Goal: Information Seeking & Learning: Learn about a topic

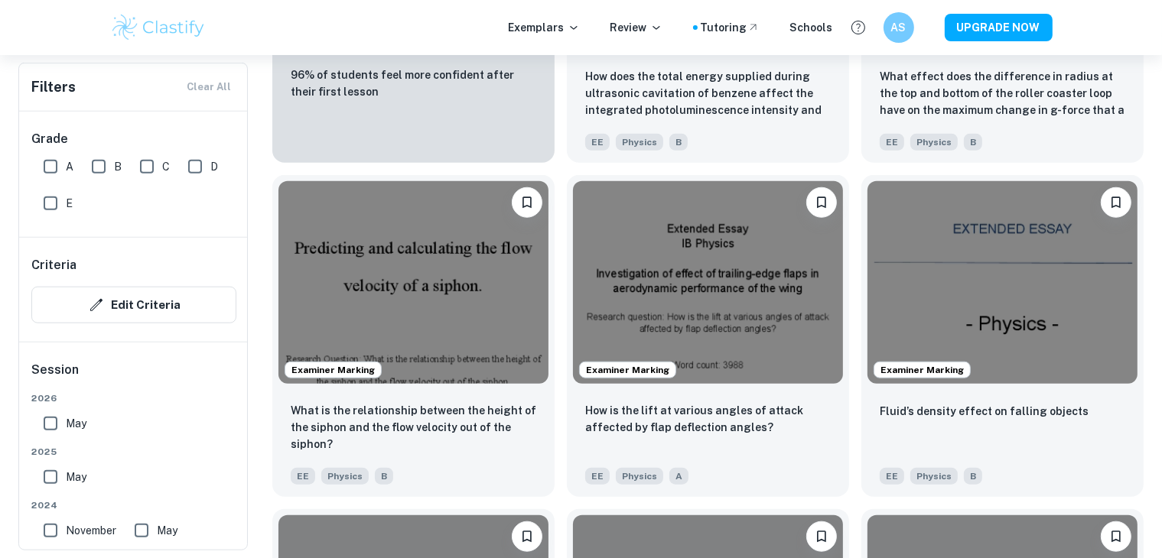
scroll to position [1352, 0]
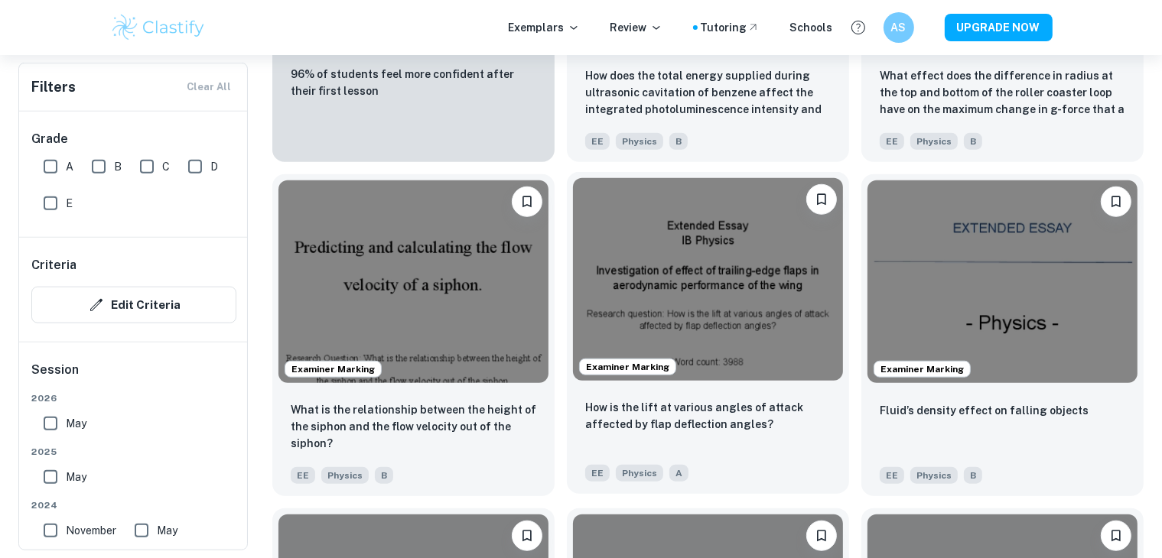
click at [685, 275] on img at bounding box center [708, 279] width 270 height 203
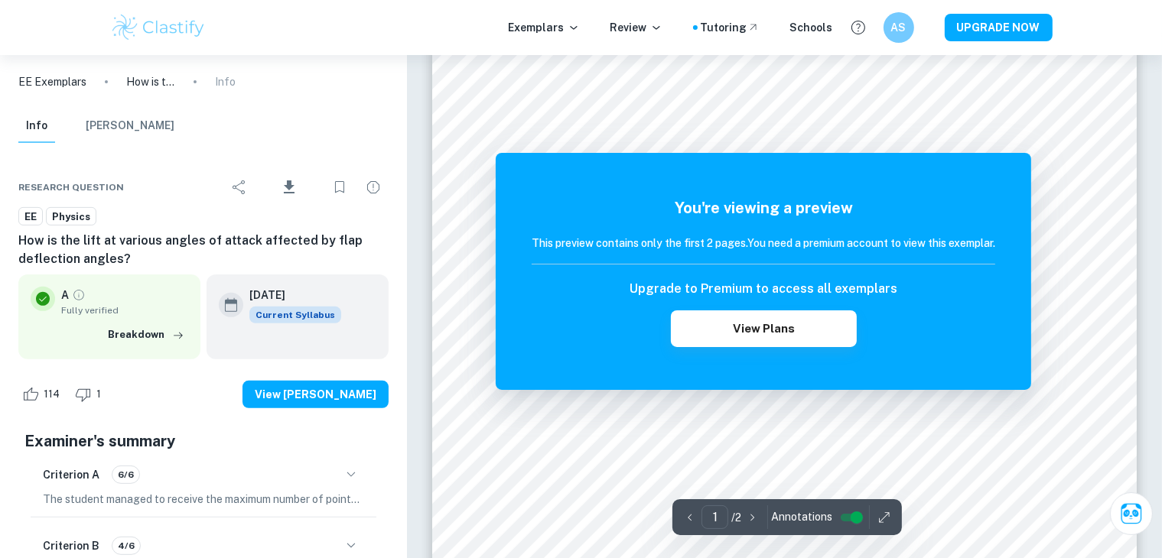
scroll to position [483, 0]
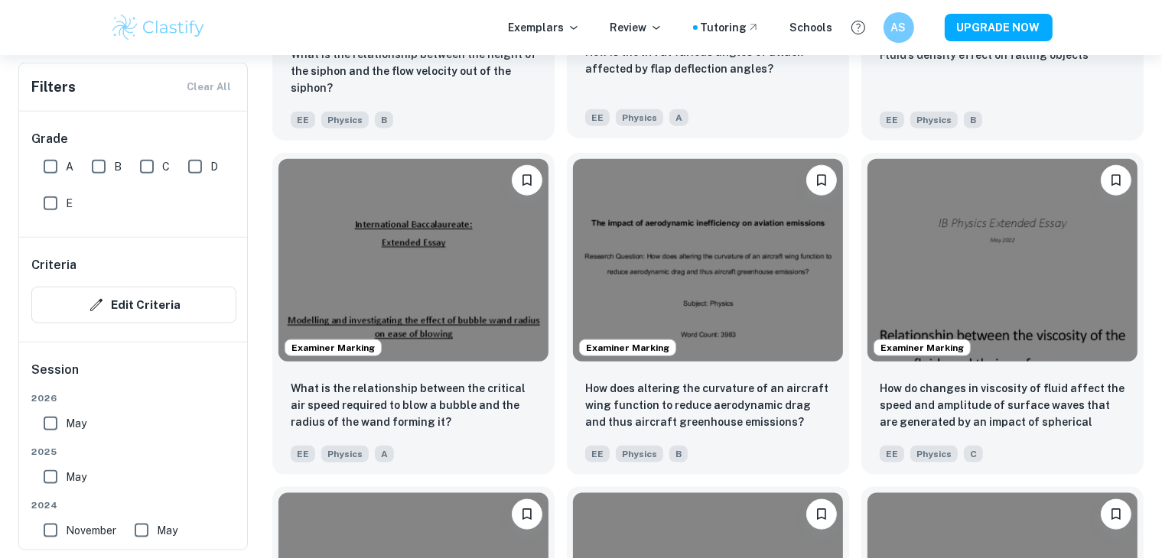
scroll to position [1709, 0]
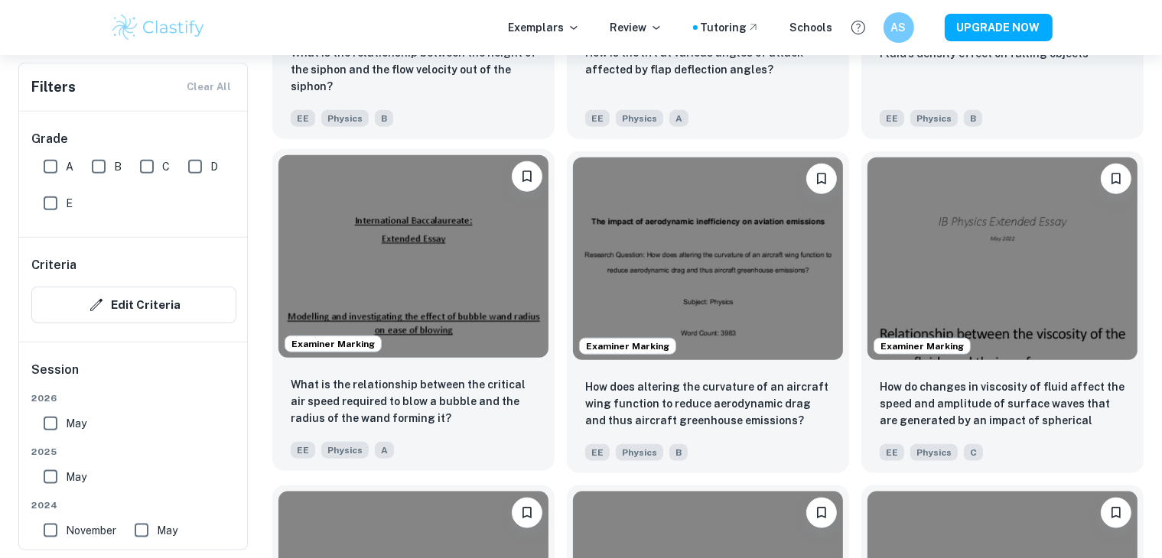
click at [439, 266] on img at bounding box center [413, 256] width 270 height 203
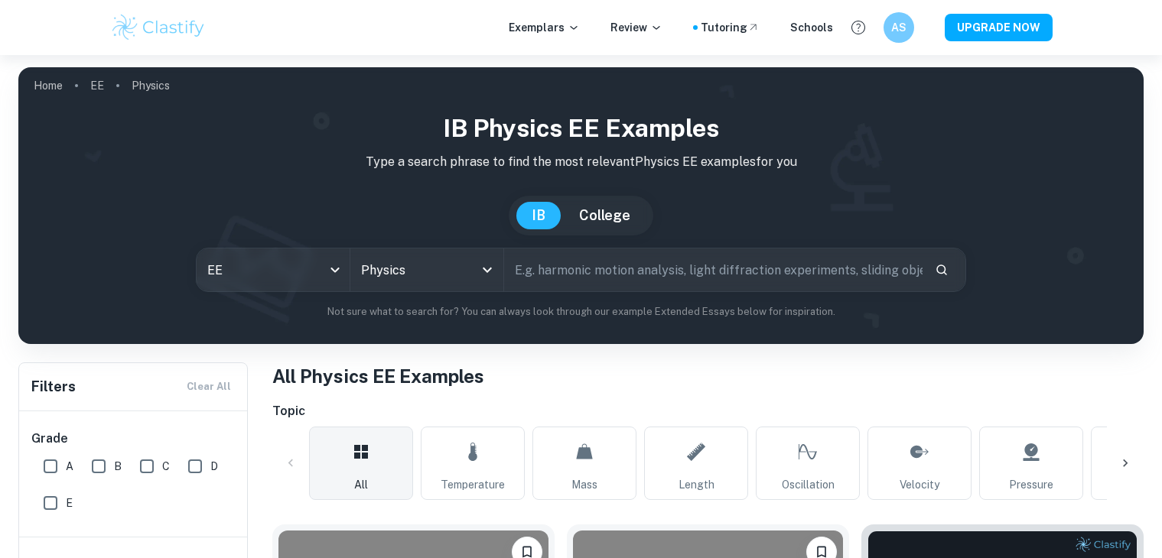
scroll to position [372, 0]
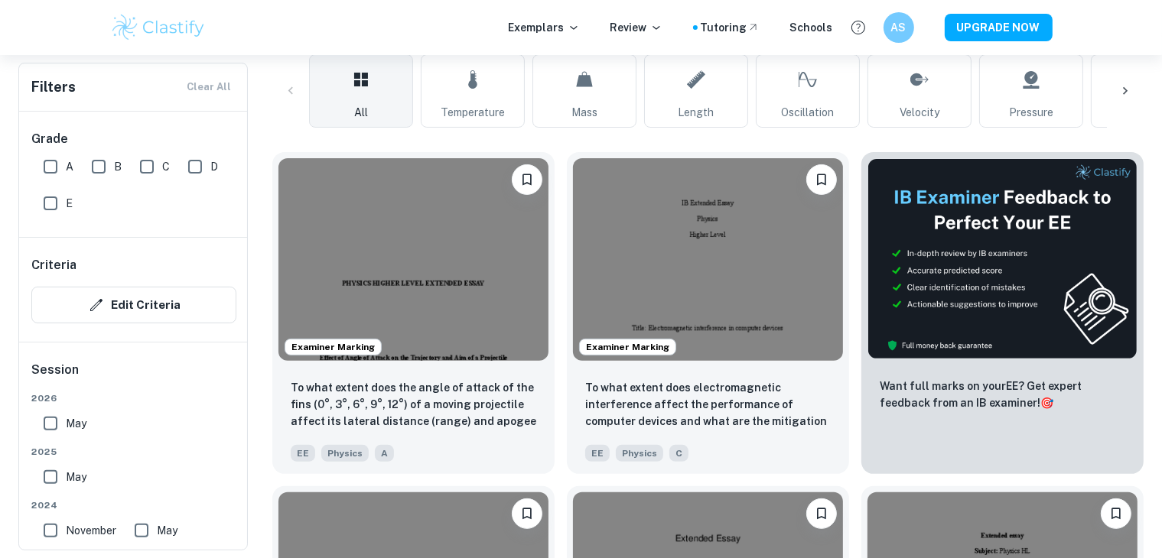
click at [443, 213] on img at bounding box center [413, 259] width 270 height 203
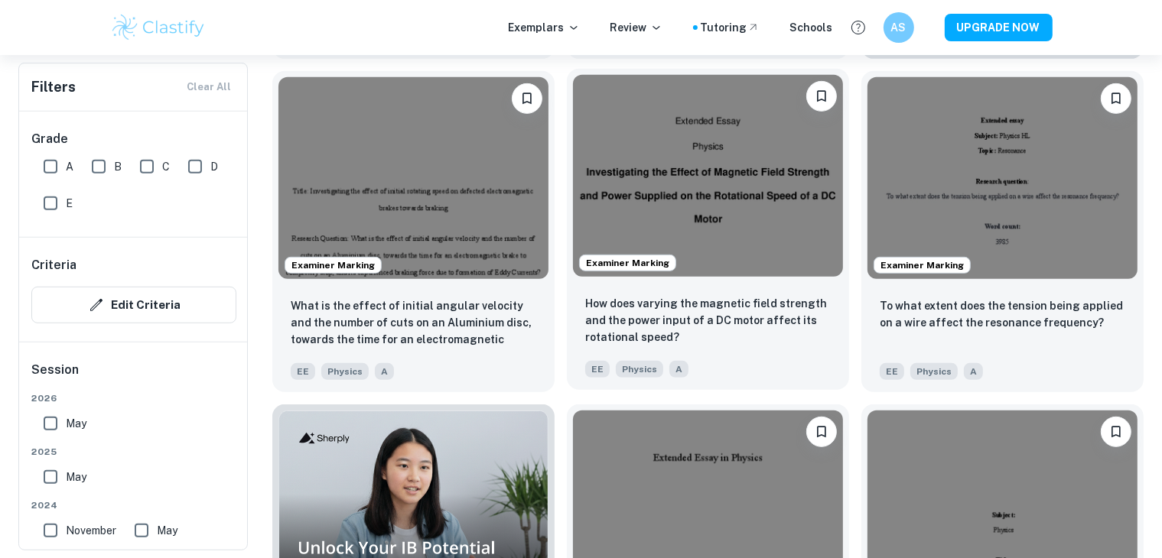
scroll to position [789, 0]
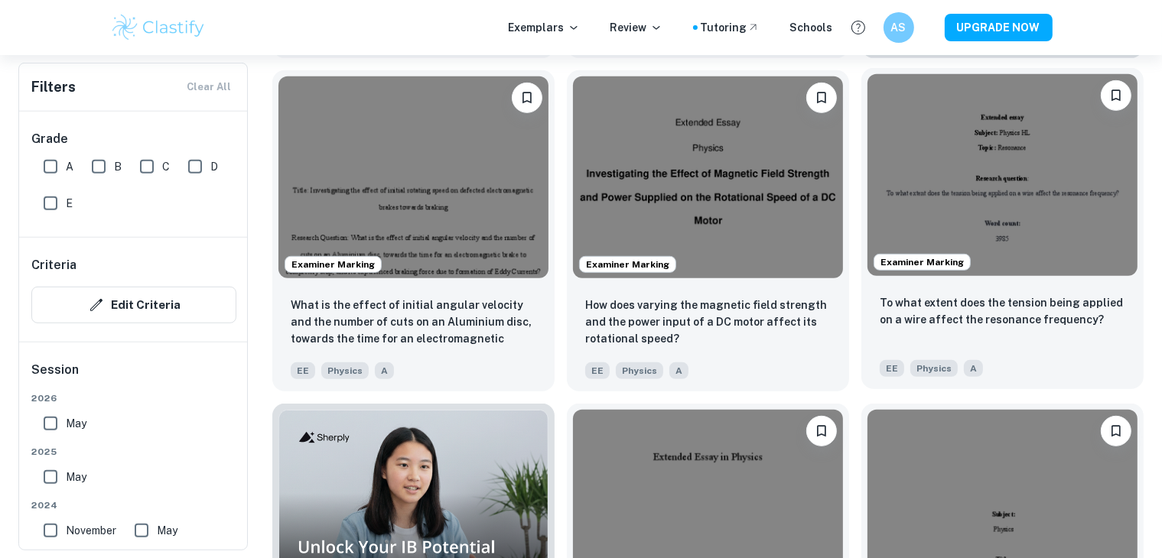
click at [1026, 227] on img at bounding box center [1002, 175] width 270 height 203
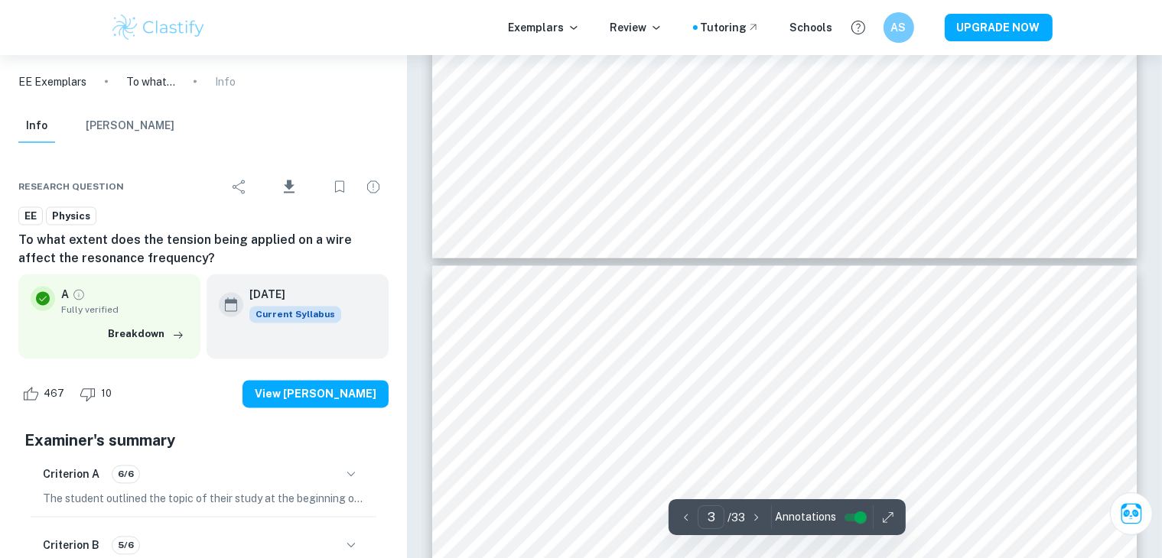
type input "4"
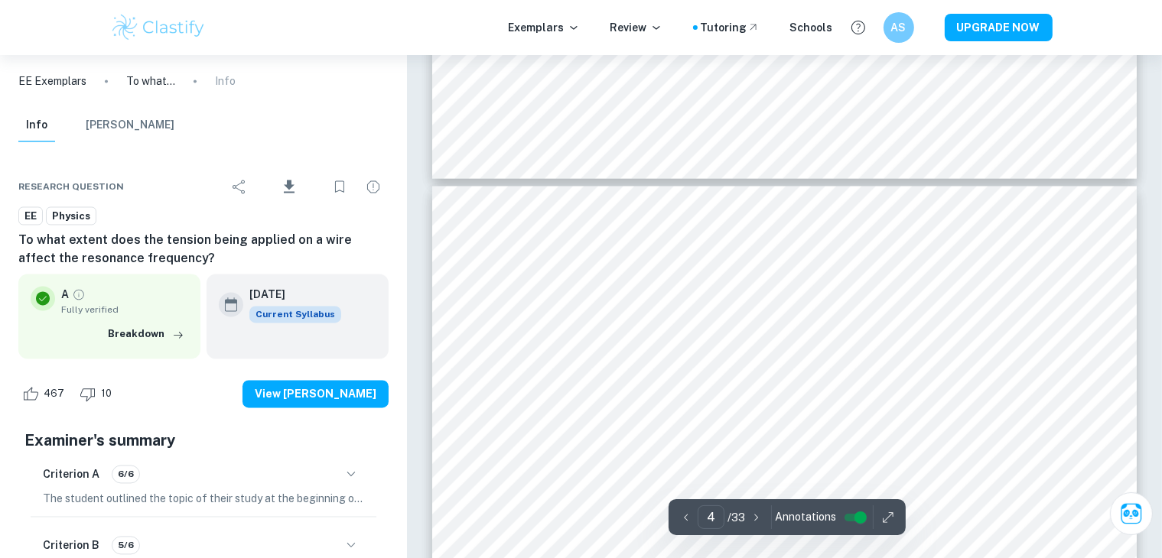
scroll to position [2873, 0]
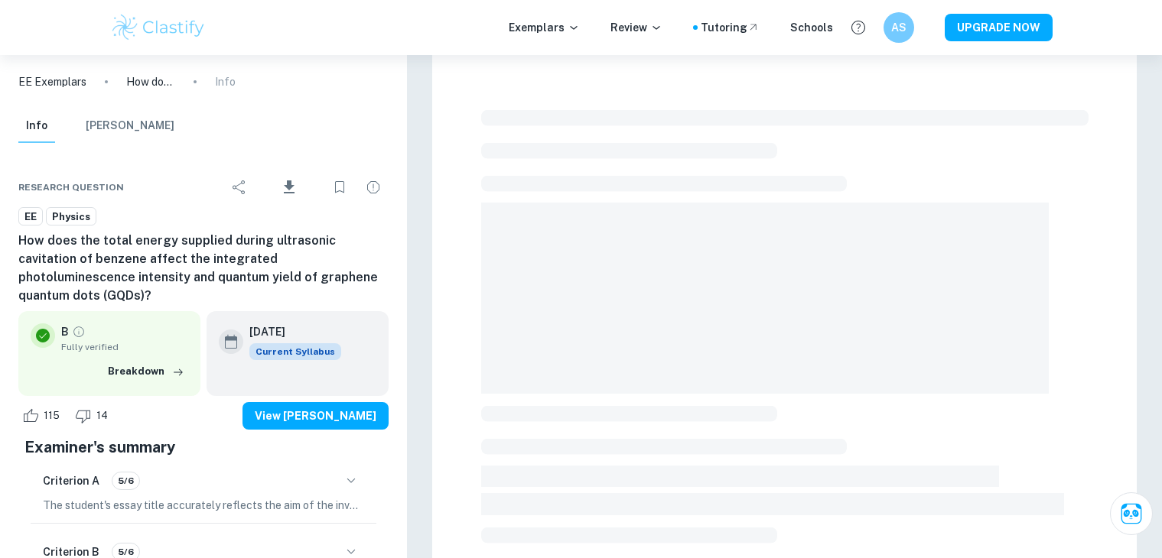
checkbox input "true"
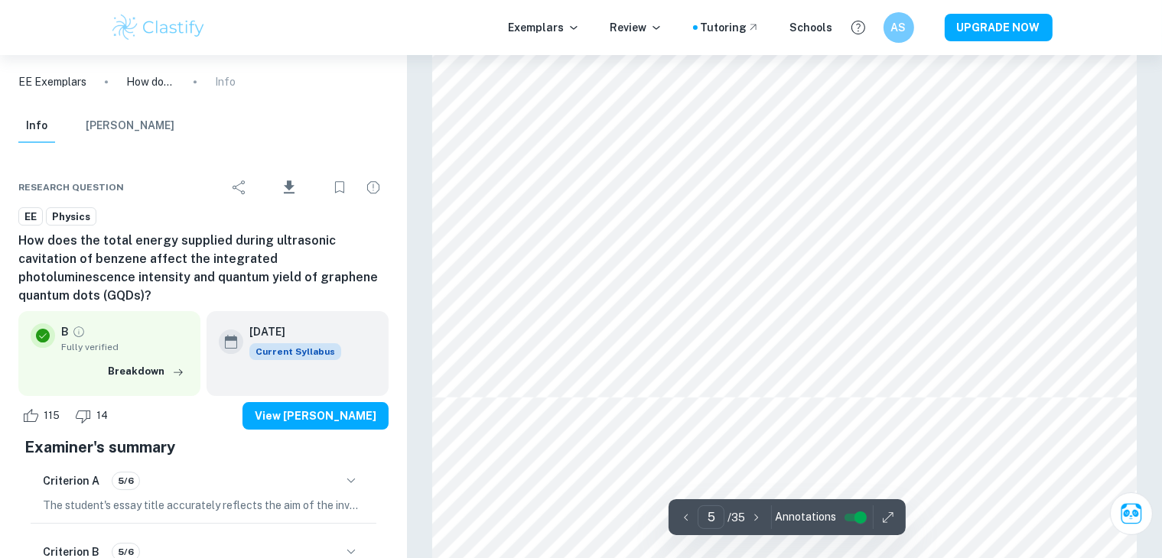
scroll to position [4837, 0]
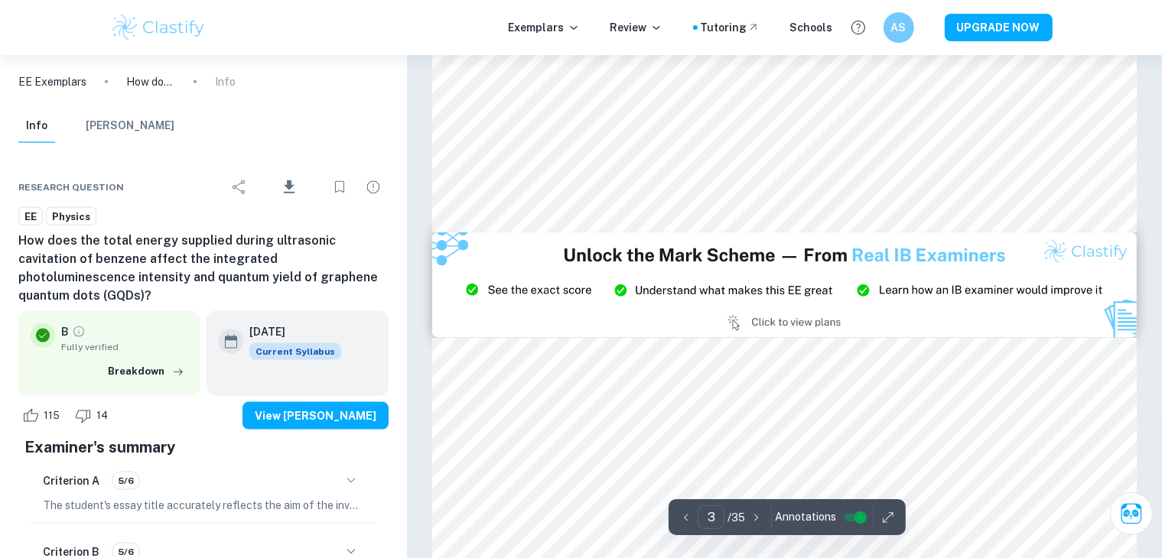
type input "2"
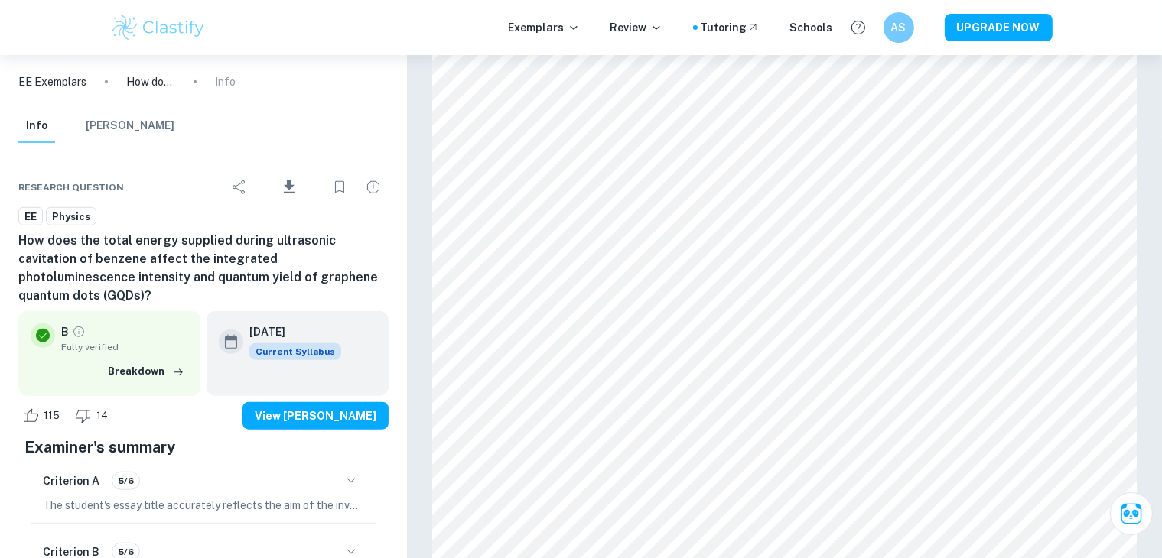
scroll to position [1224, 0]
